Goal: Use online tool/utility: Utilize a website feature to perform a specific function

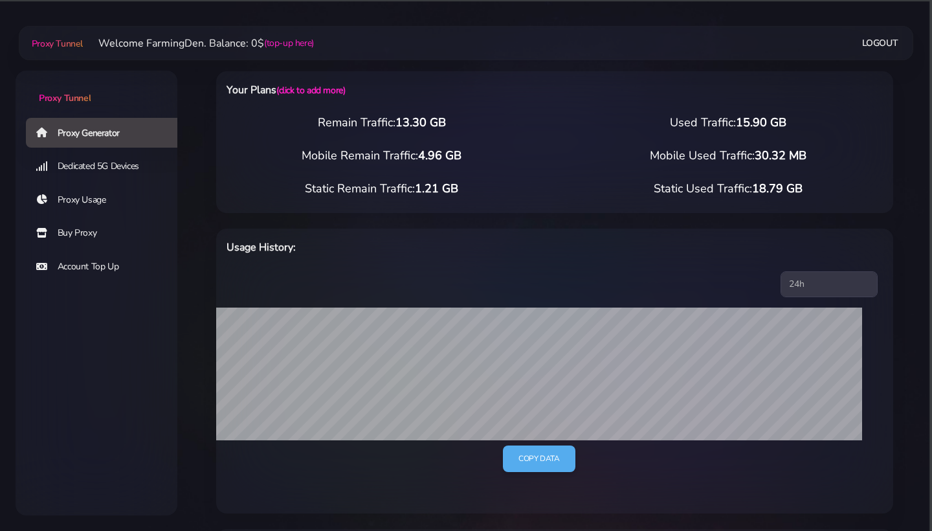
select select "US"
select select "OH"
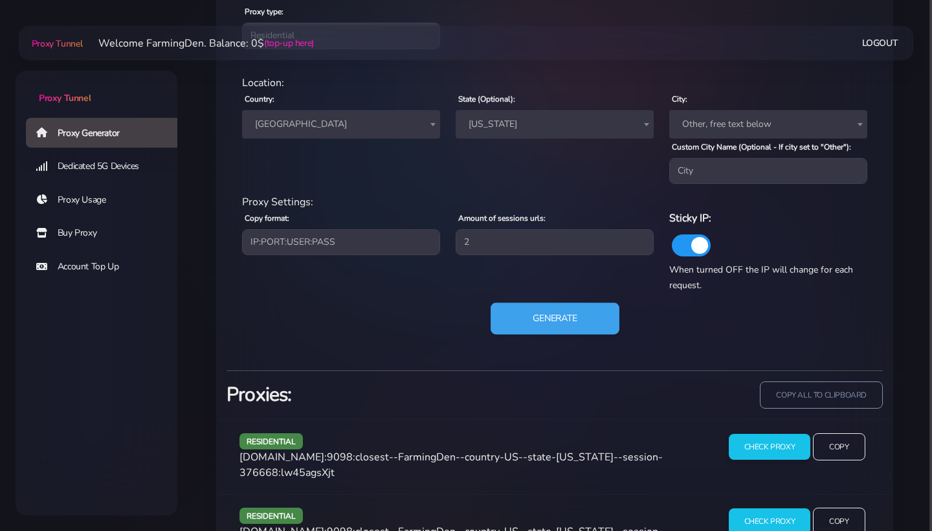
click at [541, 320] on button "Generate" at bounding box center [555, 319] width 129 height 32
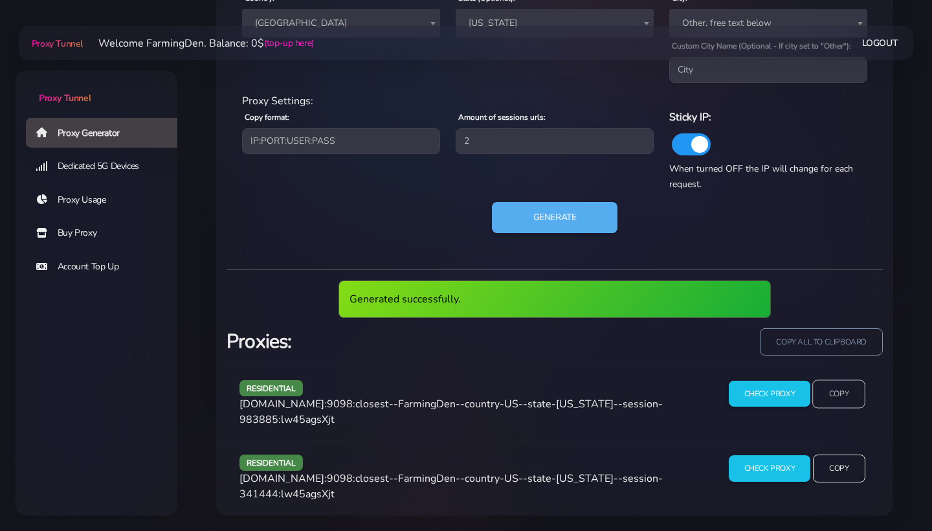
scroll to position [693, 0]
click at [840, 394] on input "Copy" at bounding box center [839, 393] width 53 height 28
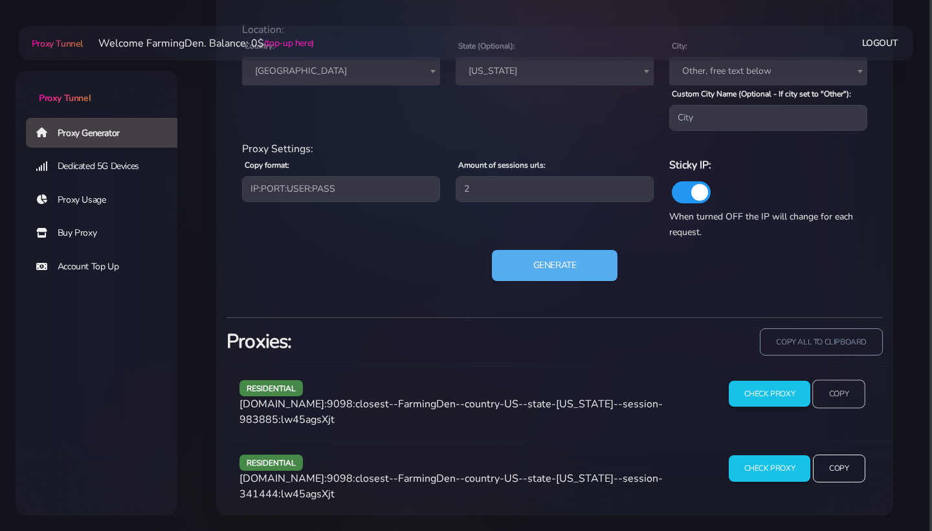
scroll to position [645, 0]
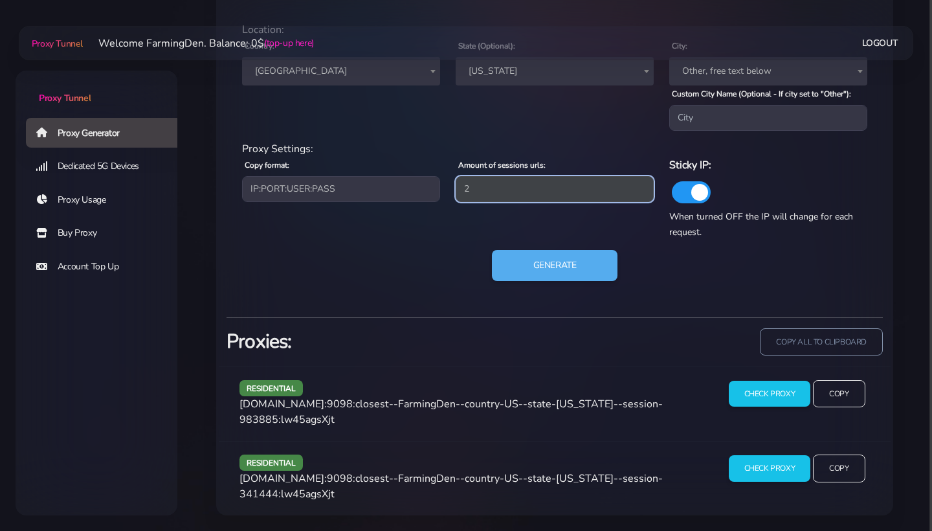
click at [560, 189] on input "2" at bounding box center [555, 189] width 198 height 26
type input "4"
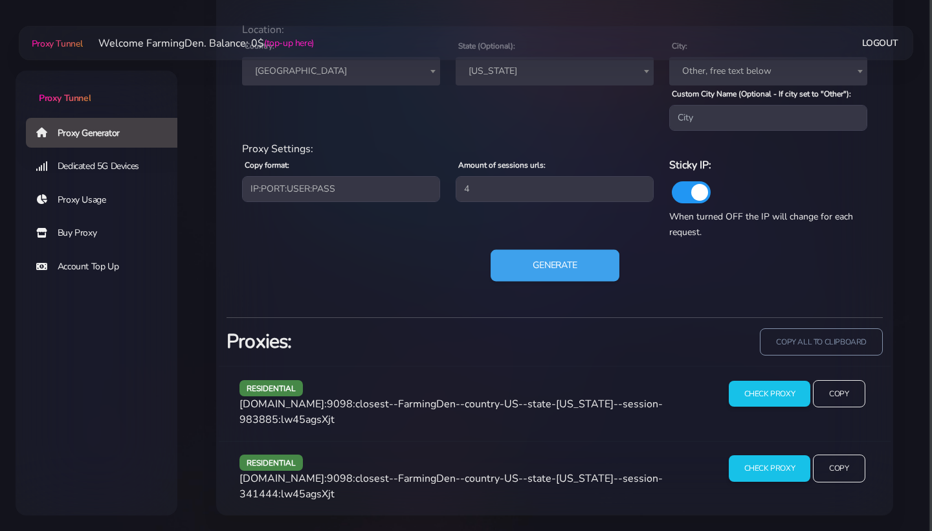
click at [576, 262] on button "Generate" at bounding box center [555, 266] width 129 height 32
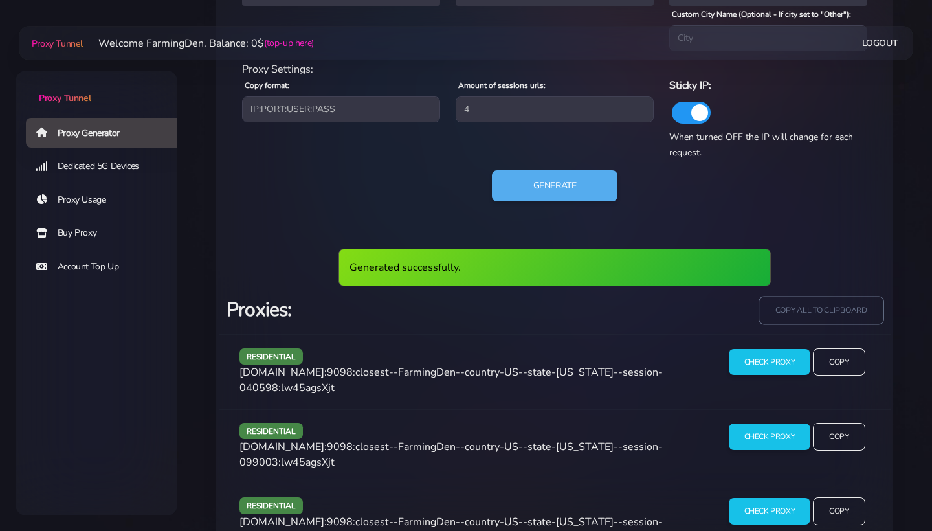
scroll to position [723, 0]
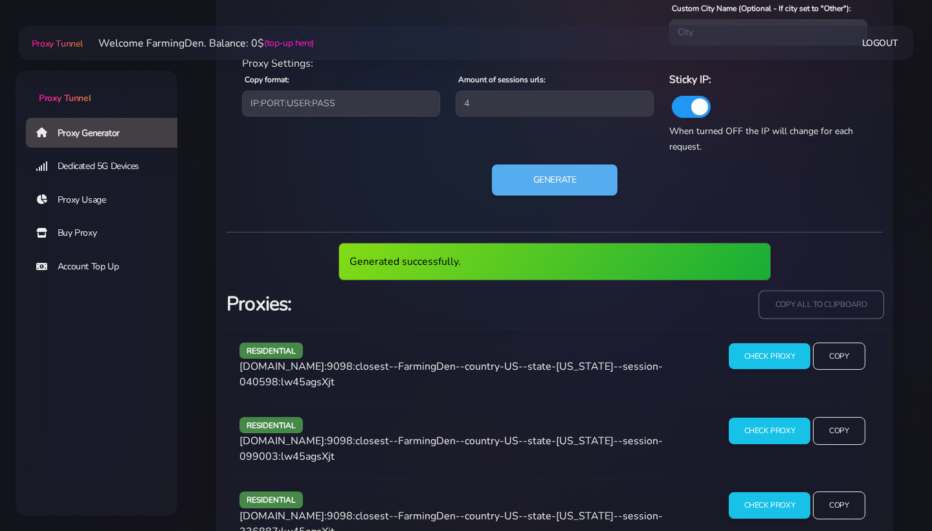
click at [848, 308] on input "copy all to clipboard" at bounding box center [821, 304] width 125 height 28
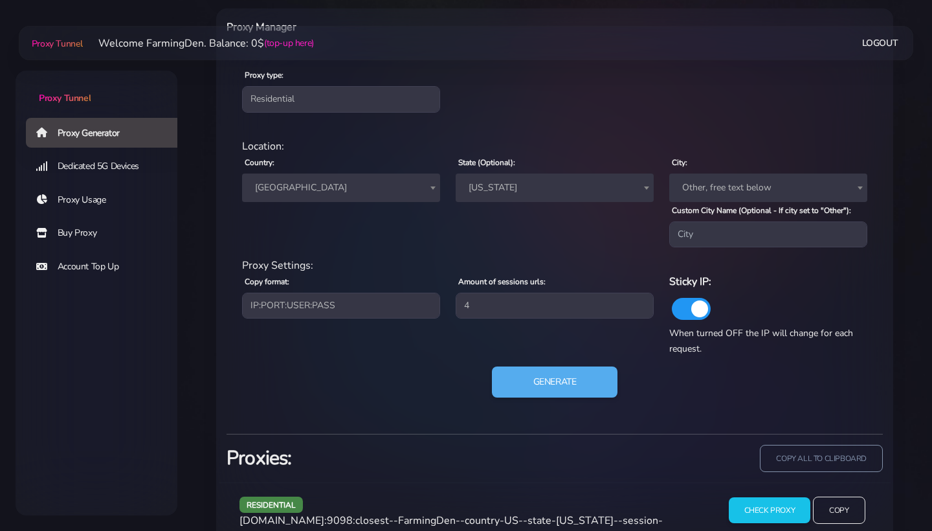
scroll to position [493, 0]
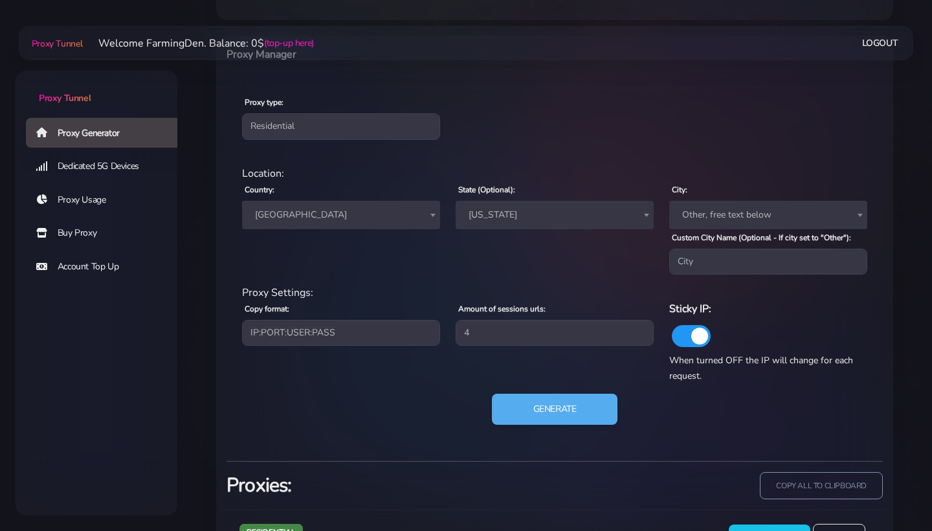
click at [535, 226] on span "[US_STATE]" at bounding box center [555, 215] width 198 height 28
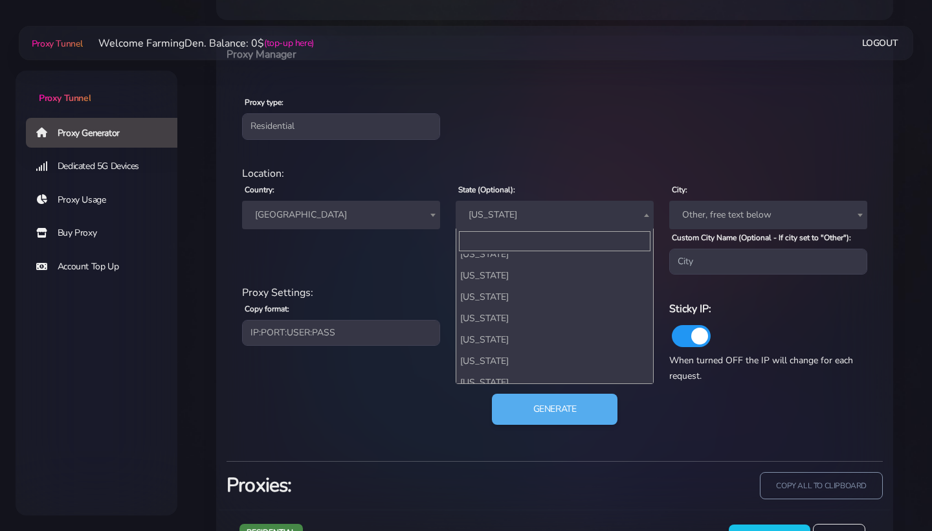
scroll to position [923, 0]
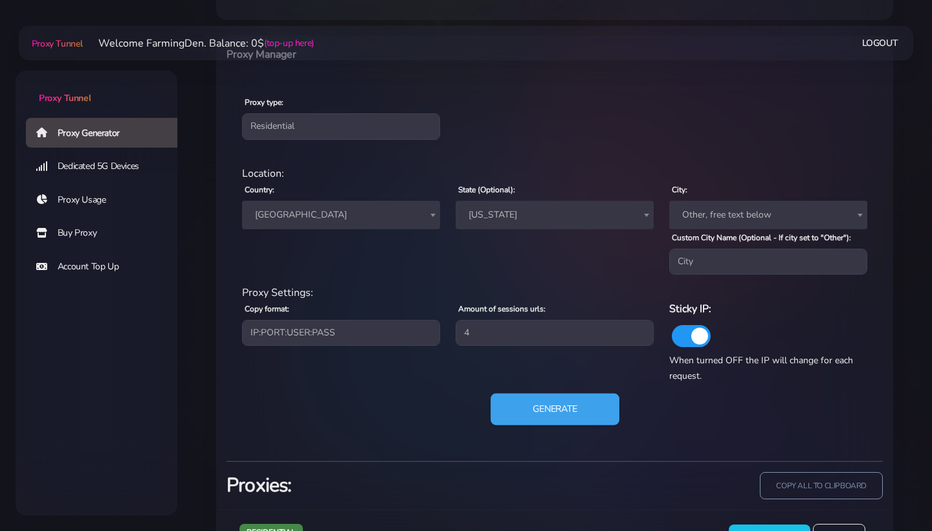
click at [550, 409] on button "Generate" at bounding box center [555, 410] width 129 height 32
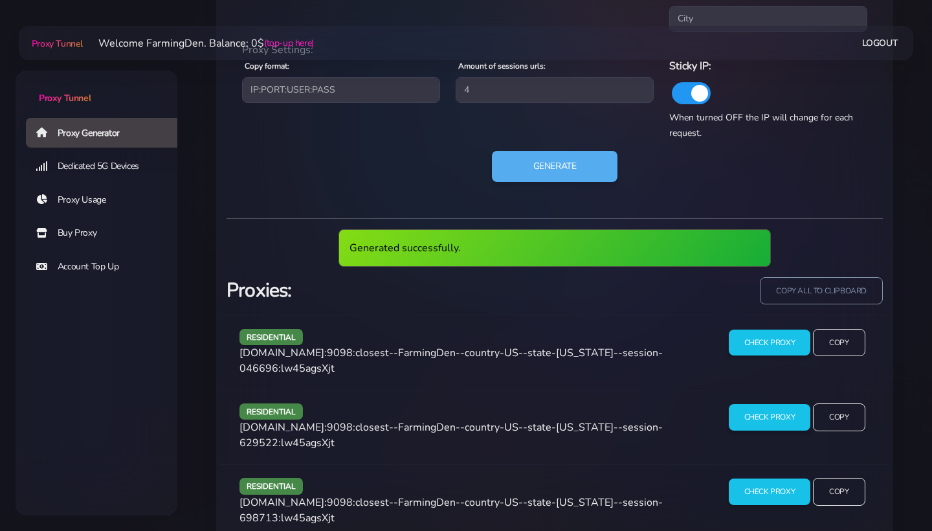
scroll to position [754, 0]
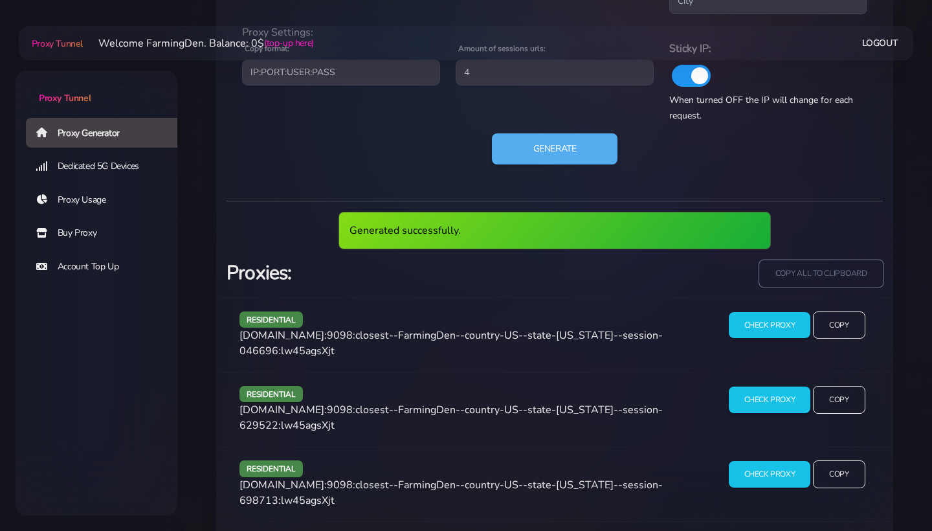
click at [861, 278] on input "copy all to clipboard" at bounding box center [821, 273] width 125 height 28
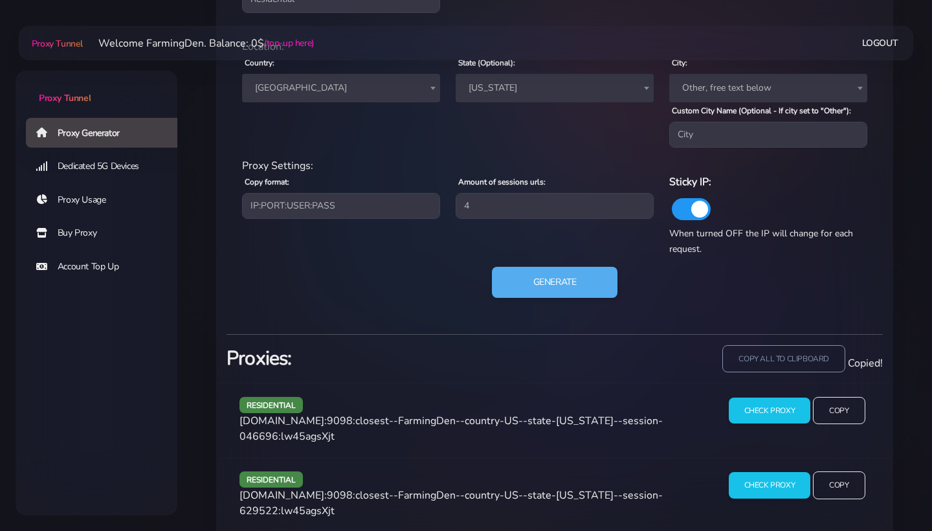
scroll to position [600, 0]
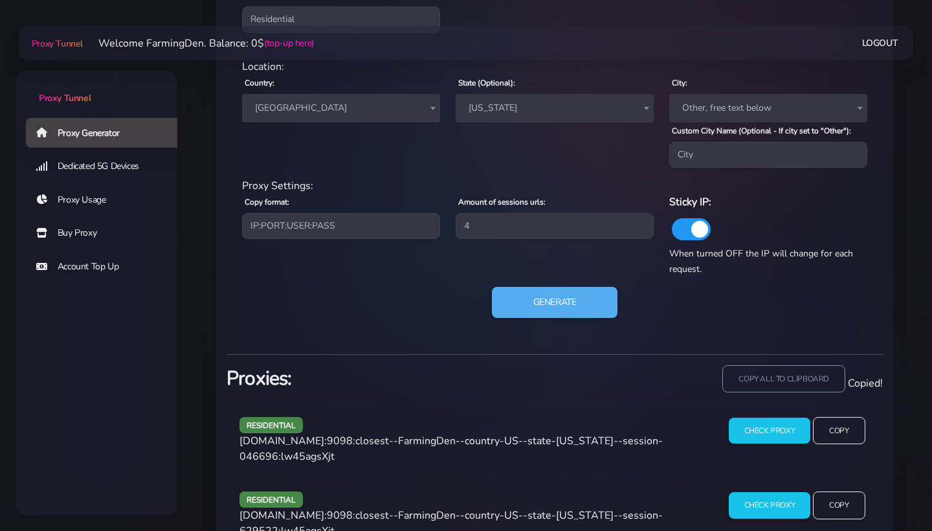
click at [508, 87] on label "State (Optional):" at bounding box center [486, 83] width 57 height 12
click at [456, 94] on select "Any [US_STATE] [US_STATE] [US_STATE] [US_STATE] [US_STATE] [US_STATE] [US_STATE…" at bounding box center [456, 94] width 1 height 1
click at [508, 99] on span "[US_STATE]" at bounding box center [555, 108] width 183 height 18
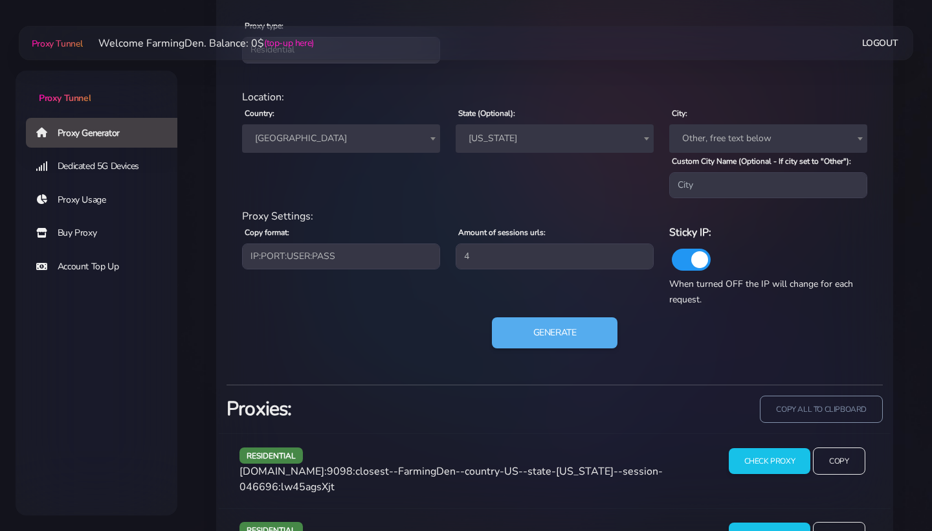
scroll to position [606, 0]
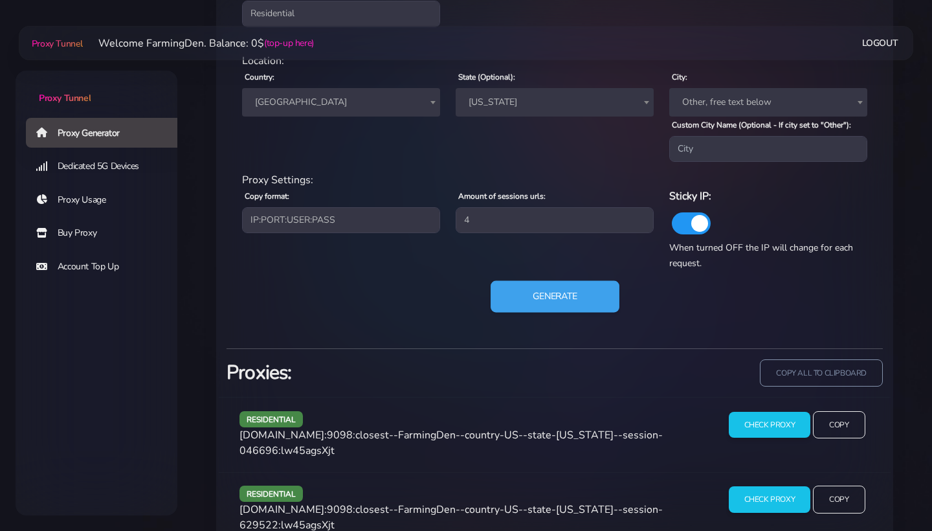
click at [541, 304] on button "Generate" at bounding box center [555, 297] width 129 height 32
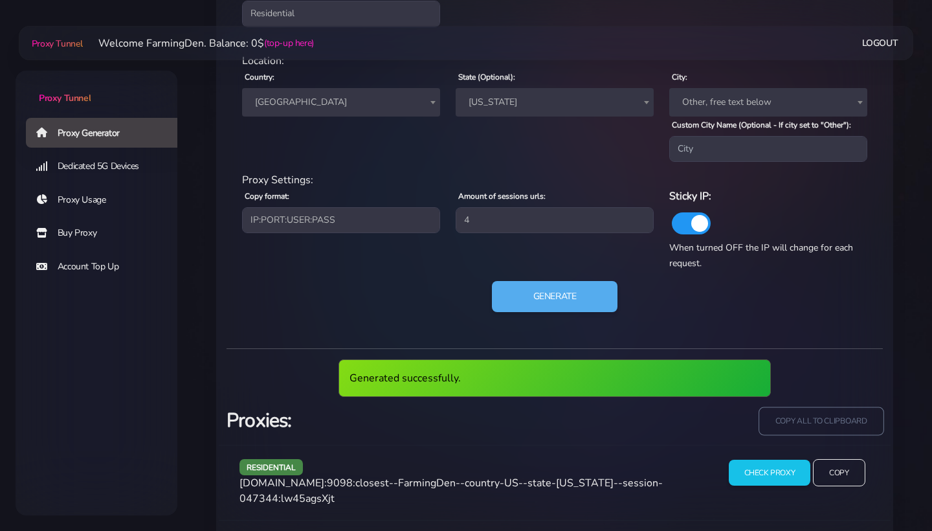
click at [812, 426] on input "copy all to clipboard" at bounding box center [821, 421] width 125 height 28
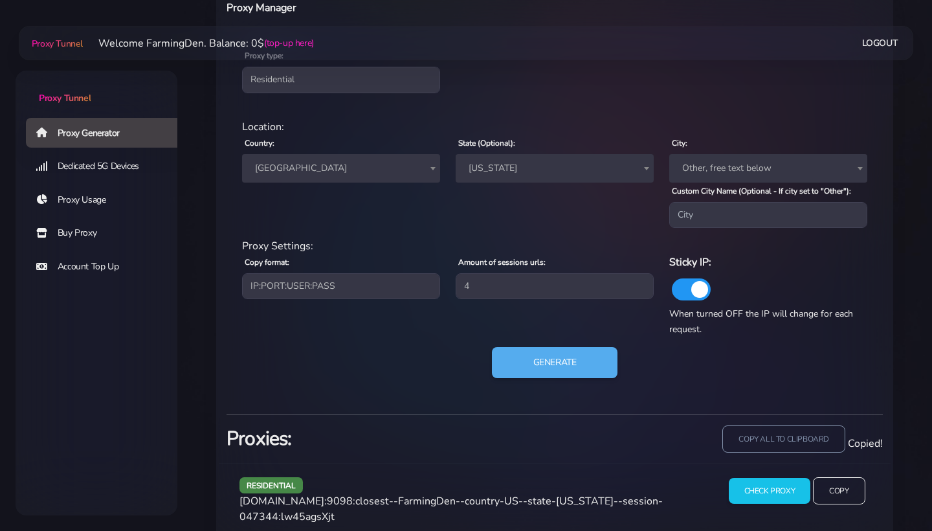
scroll to position [527, 0]
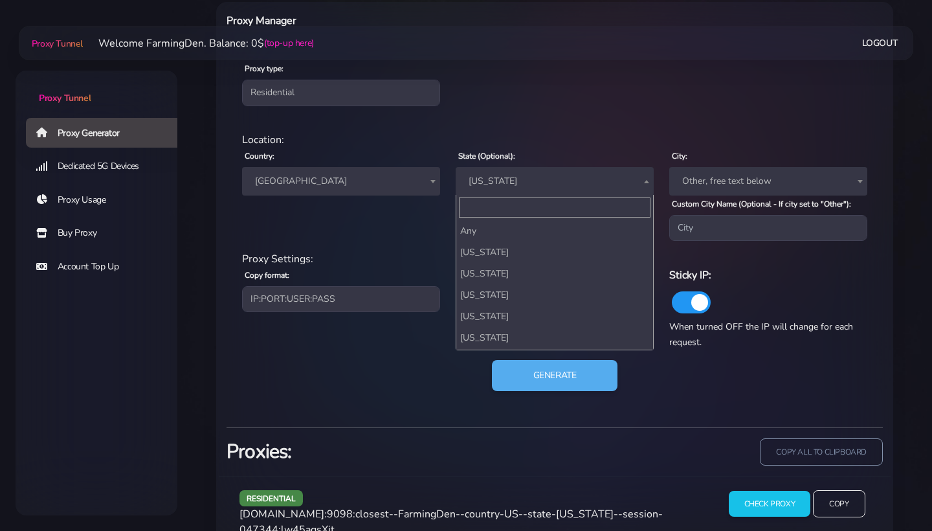
click at [547, 183] on span "[US_STATE]" at bounding box center [555, 181] width 183 height 18
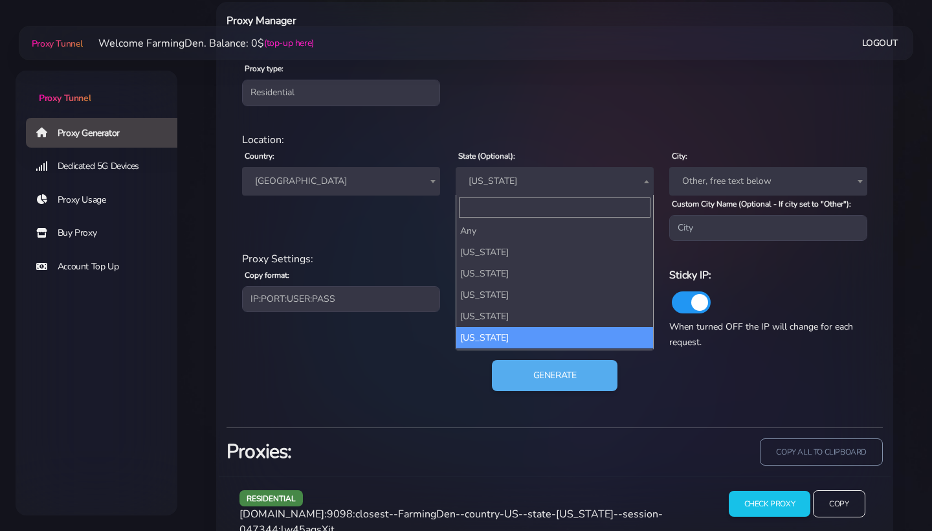
scroll to position [269, 0]
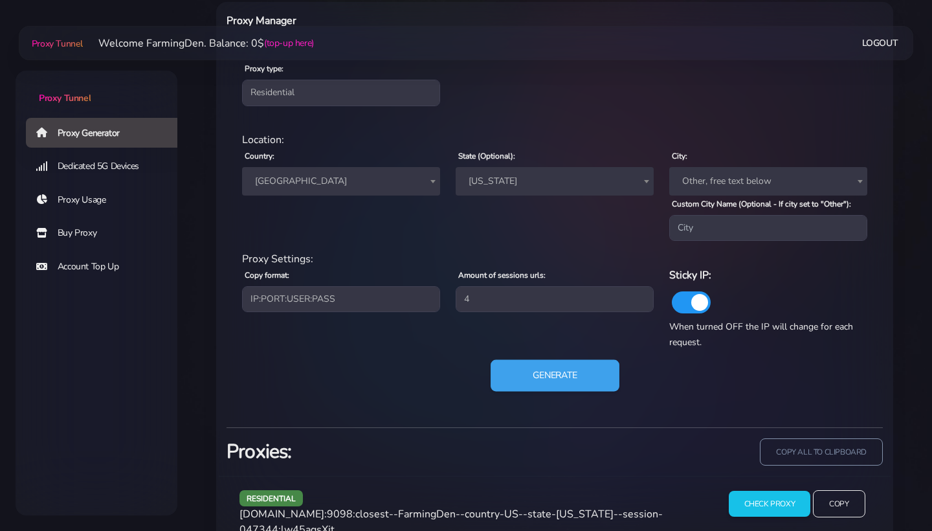
click at [556, 379] on button "Generate" at bounding box center [555, 376] width 129 height 32
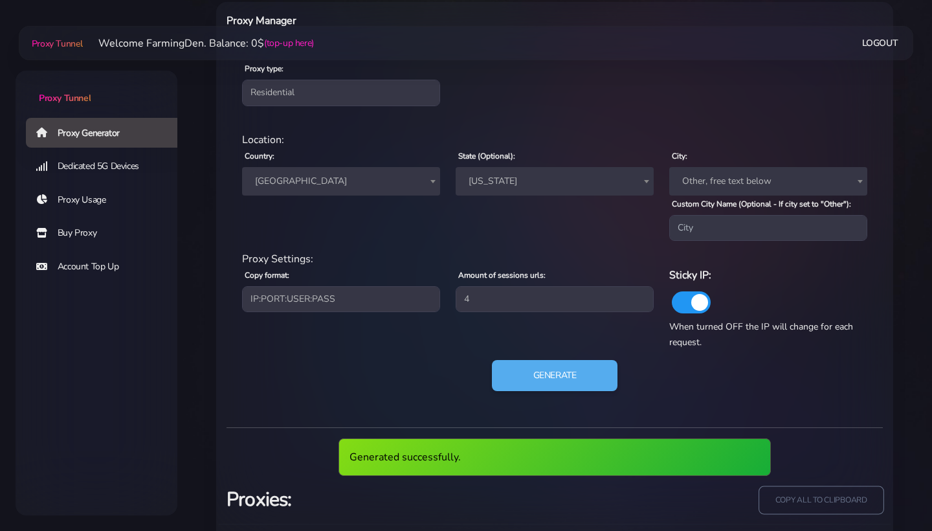
click at [826, 499] on input "copy all to clipboard" at bounding box center [821, 500] width 125 height 28
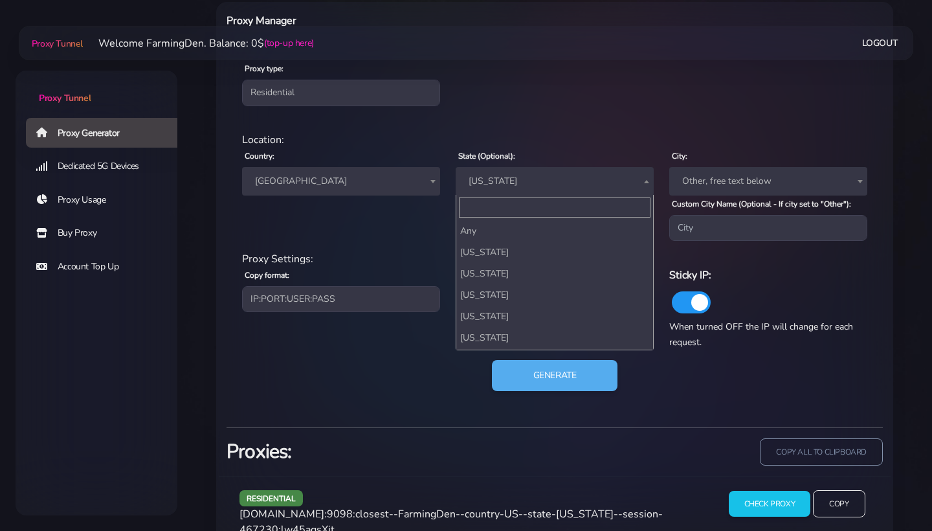
click at [559, 178] on span "[US_STATE]" at bounding box center [555, 181] width 183 height 18
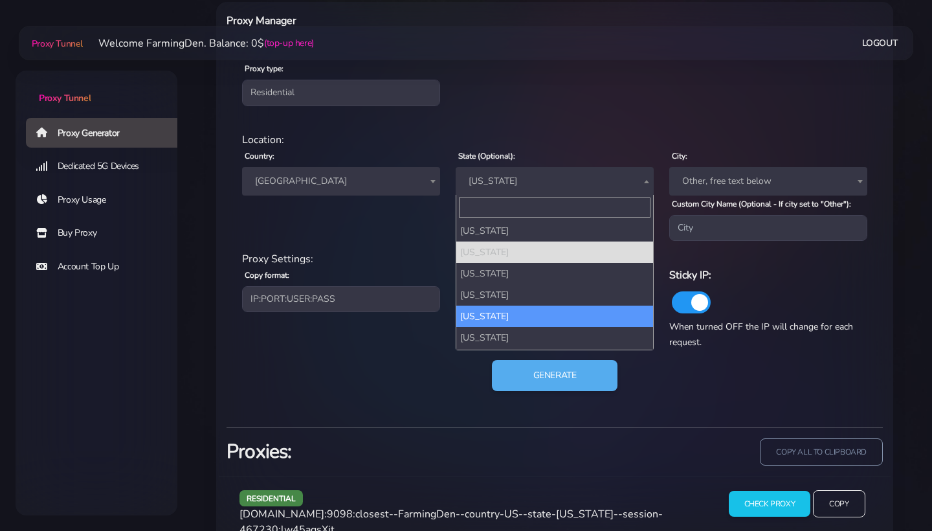
select select "LA"
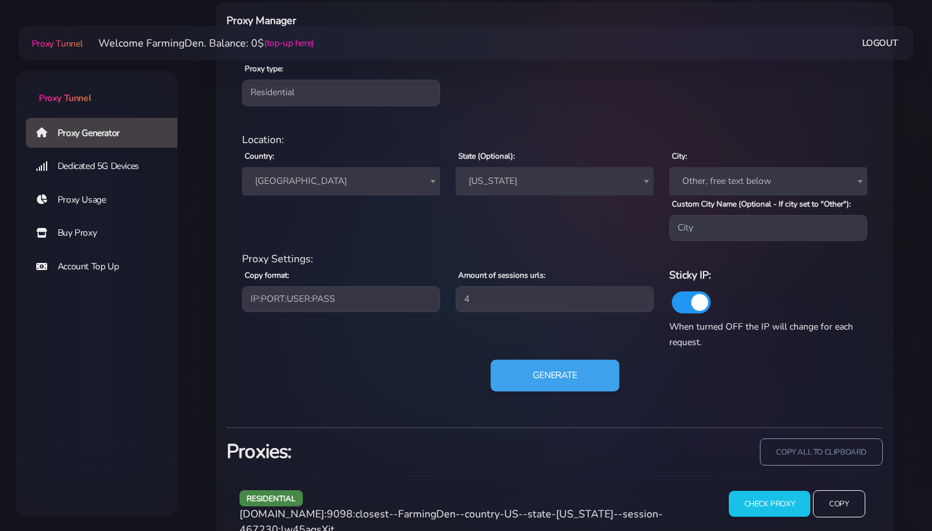
click at [530, 386] on button "Generate" at bounding box center [555, 376] width 129 height 32
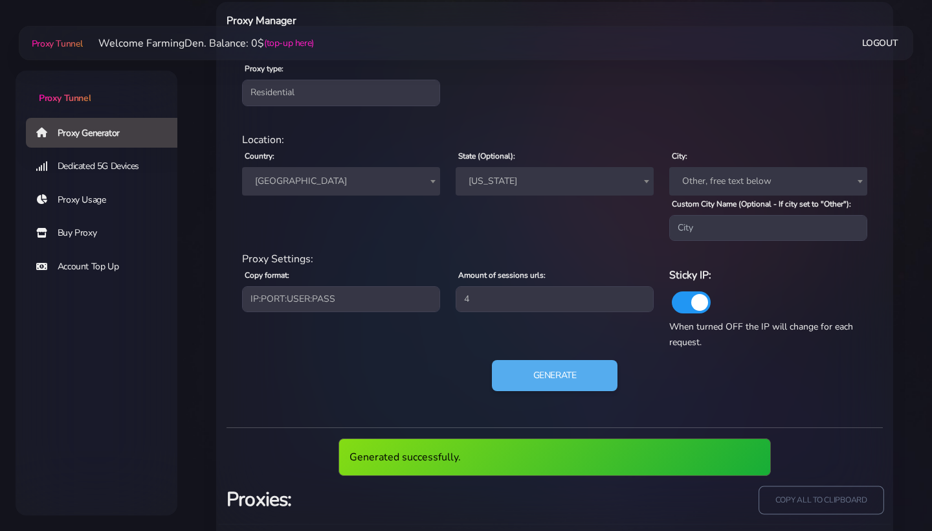
click at [813, 514] on input "copy all to clipboard" at bounding box center [821, 500] width 125 height 28
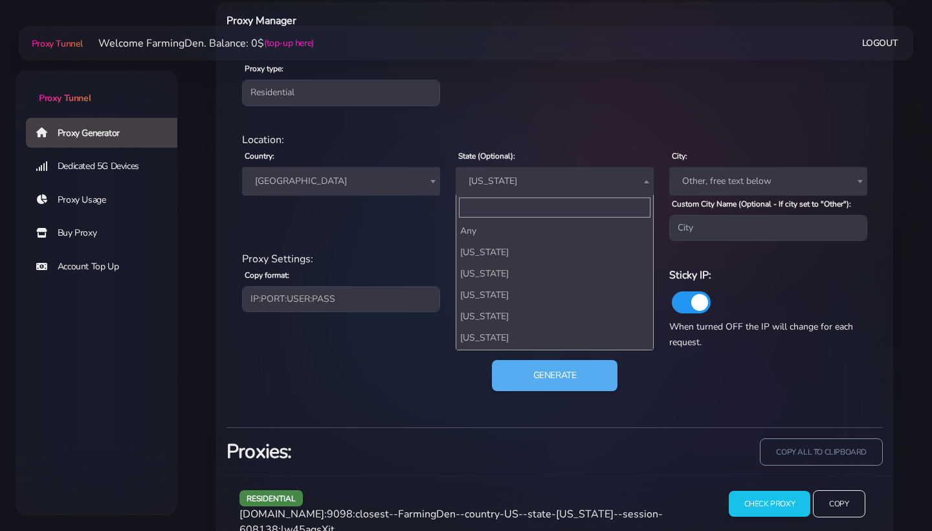
click at [479, 181] on span "[US_STATE]" at bounding box center [555, 181] width 183 height 18
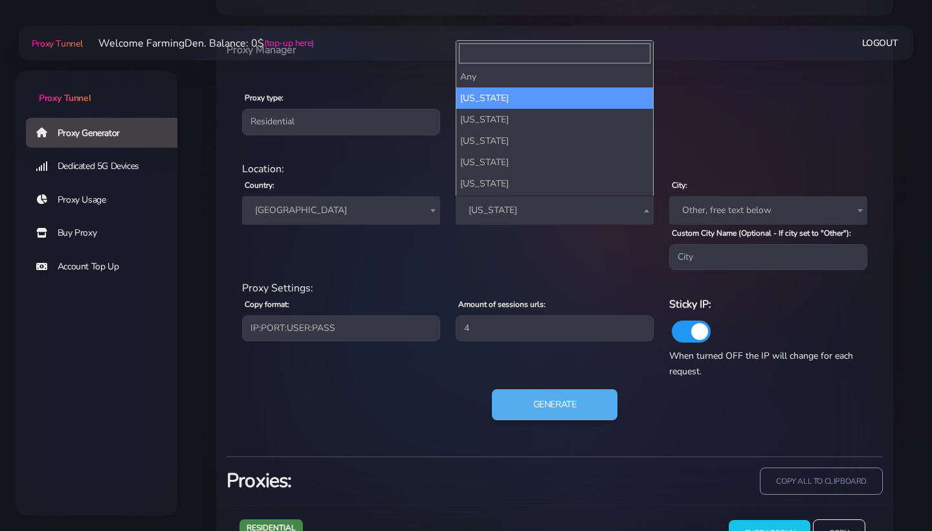
scroll to position [0, 0]
select select
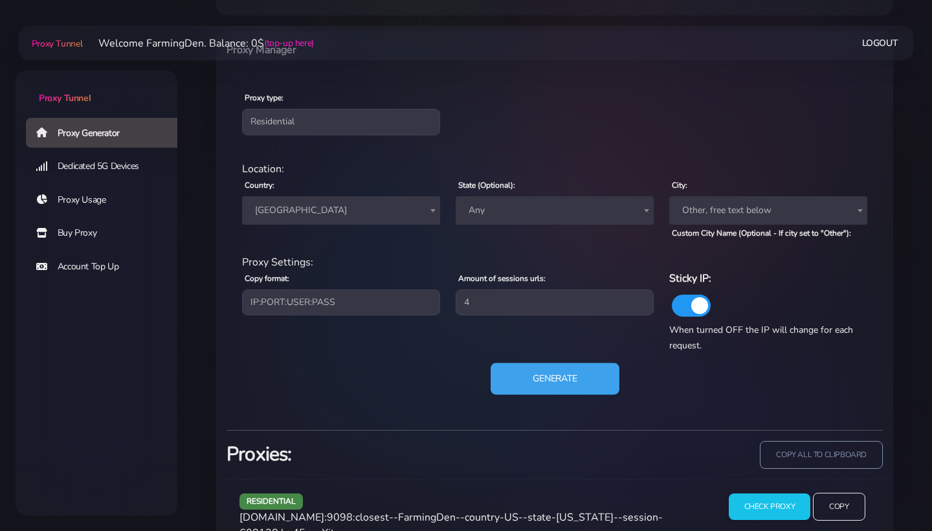
click at [541, 383] on button "Generate" at bounding box center [555, 379] width 129 height 32
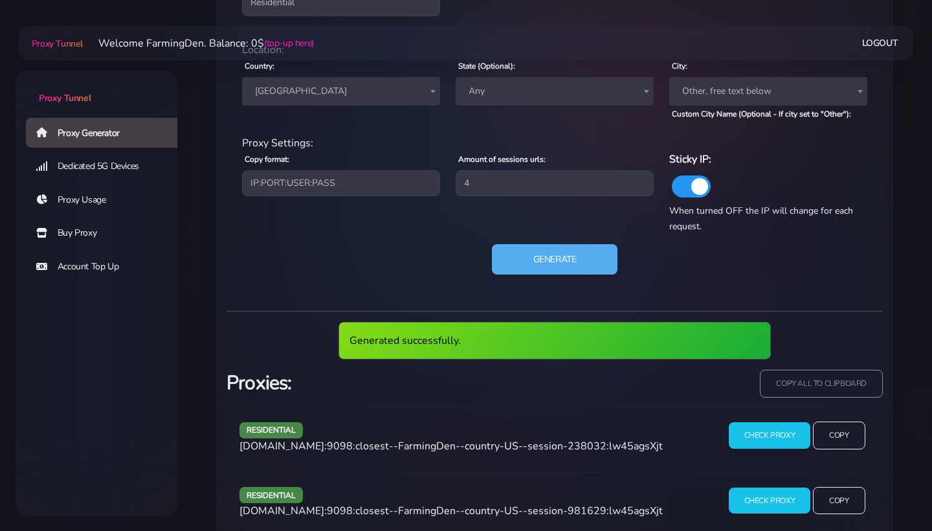
scroll to position [647, 0]
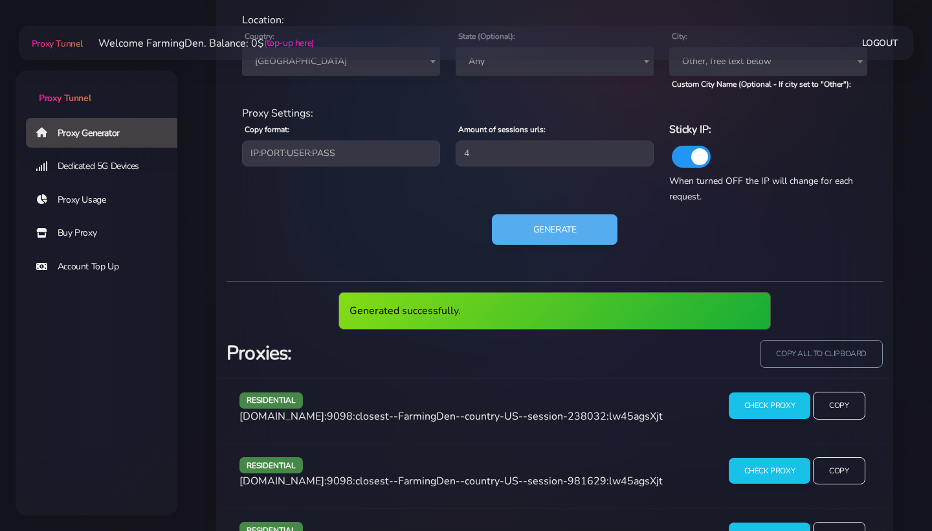
click at [835, 340] on div "Generated successfully." at bounding box center [555, 316] width 672 height 48
click at [835, 366] on div "Generated successfully. Proxies: copy all to clipboard residential [DOMAIN_NAME…" at bounding box center [555, 459] width 657 height 357
